Goal: Check status: Check status

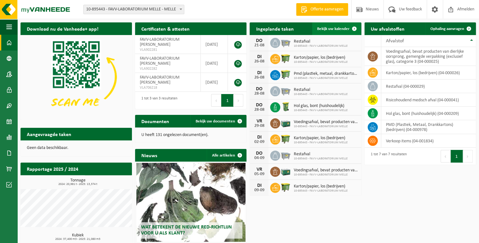
click at [334, 28] on span "Bekijk uw kalender" at bounding box center [333, 29] width 33 height 4
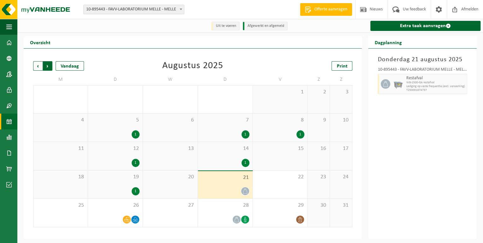
click at [36, 65] on span "Vorige" at bounding box center [37, 65] width 9 height 9
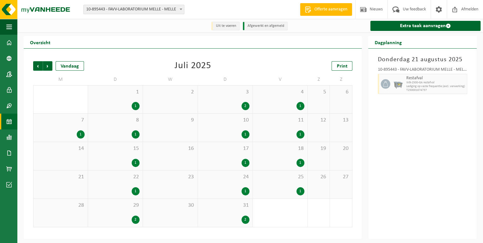
click at [36, 65] on span "Vorige" at bounding box center [37, 65] width 9 height 9
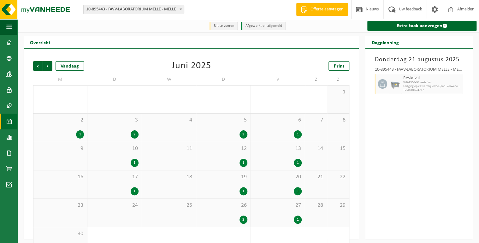
click at [242, 134] on div "2" at bounding box center [244, 134] width 8 height 8
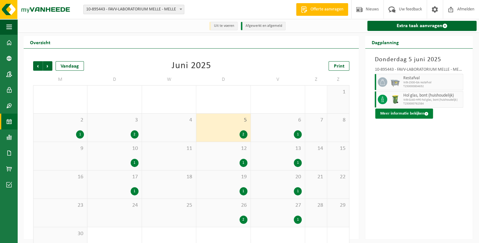
click at [398, 113] on button "Meer informatie bekijken" at bounding box center [404, 114] width 58 height 10
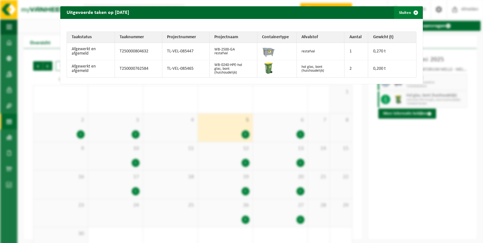
click at [412, 12] on span "button" at bounding box center [415, 12] width 13 height 13
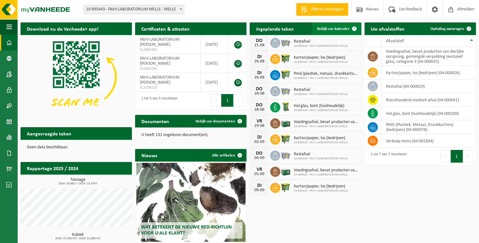
click at [333, 29] on span "Bekijk uw kalender" at bounding box center [333, 29] width 33 height 4
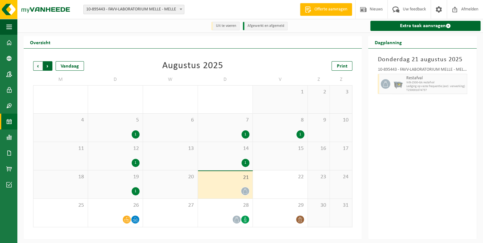
click at [35, 63] on span "Vorige" at bounding box center [37, 65] width 9 height 9
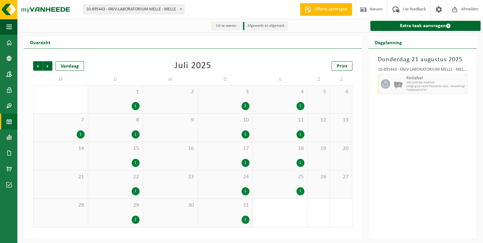
click at [35, 63] on span "Vorige" at bounding box center [37, 65] width 9 height 9
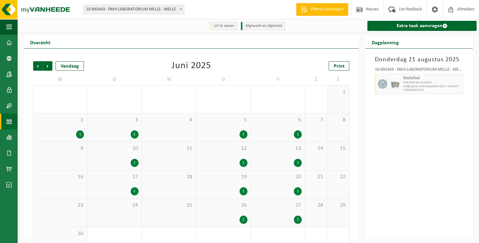
click at [242, 132] on div "2" at bounding box center [244, 134] width 8 height 8
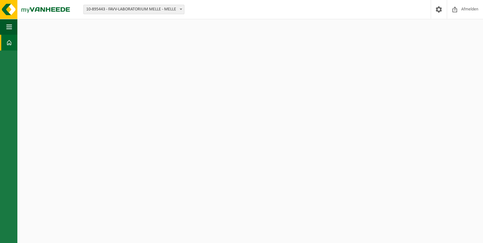
click at [6, 37] on span at bounding box center [9, 43] width 6 height 16
click at [7, 40] on span at bounding box center [9, 43] width 6 height 16
